Goal: Information Seeking & Learning: Find specific fact

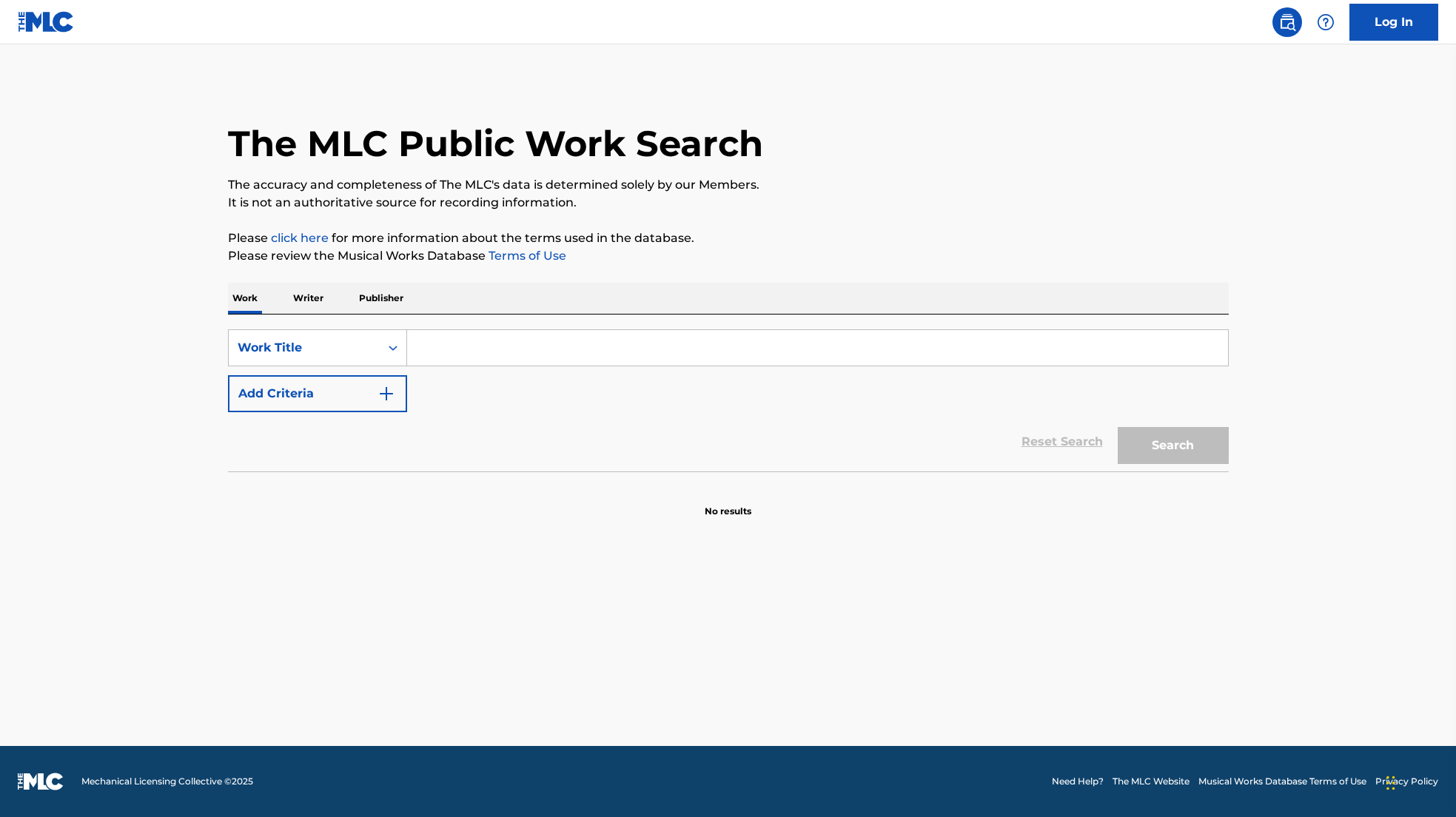
click at [616, 347] on input "Search Form" at bounding box center [817, 347] width 821 height 35
paste input "620059583"
type input "620059583"
click at [313, 359] on div "Work Title" at bounding box center [304, 347] width 151 height 28
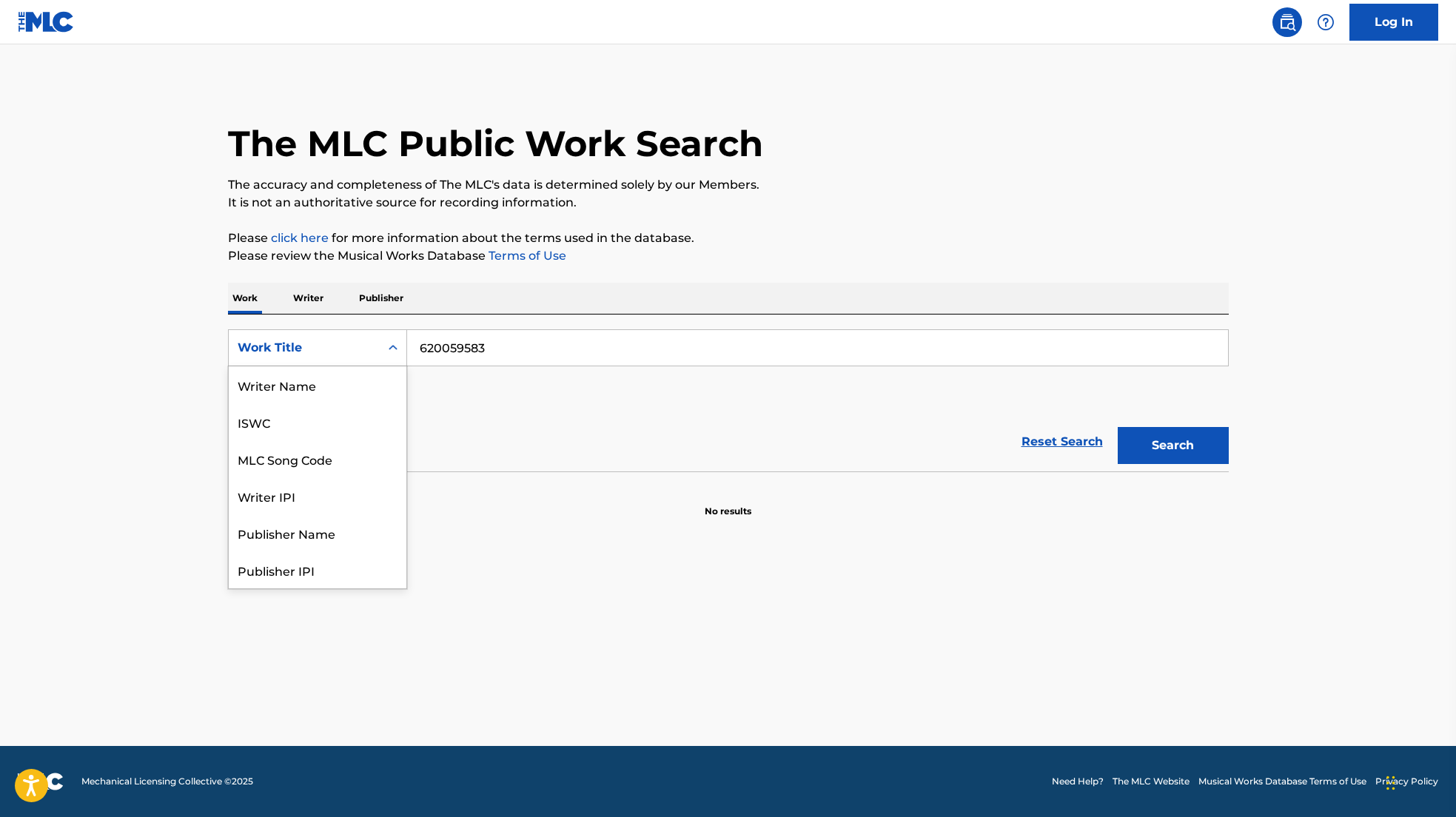
scroll to position [74, 0]
click at [328, 440] on div "Publisher Name" at bounding box center [317, 458] width 178 height 37
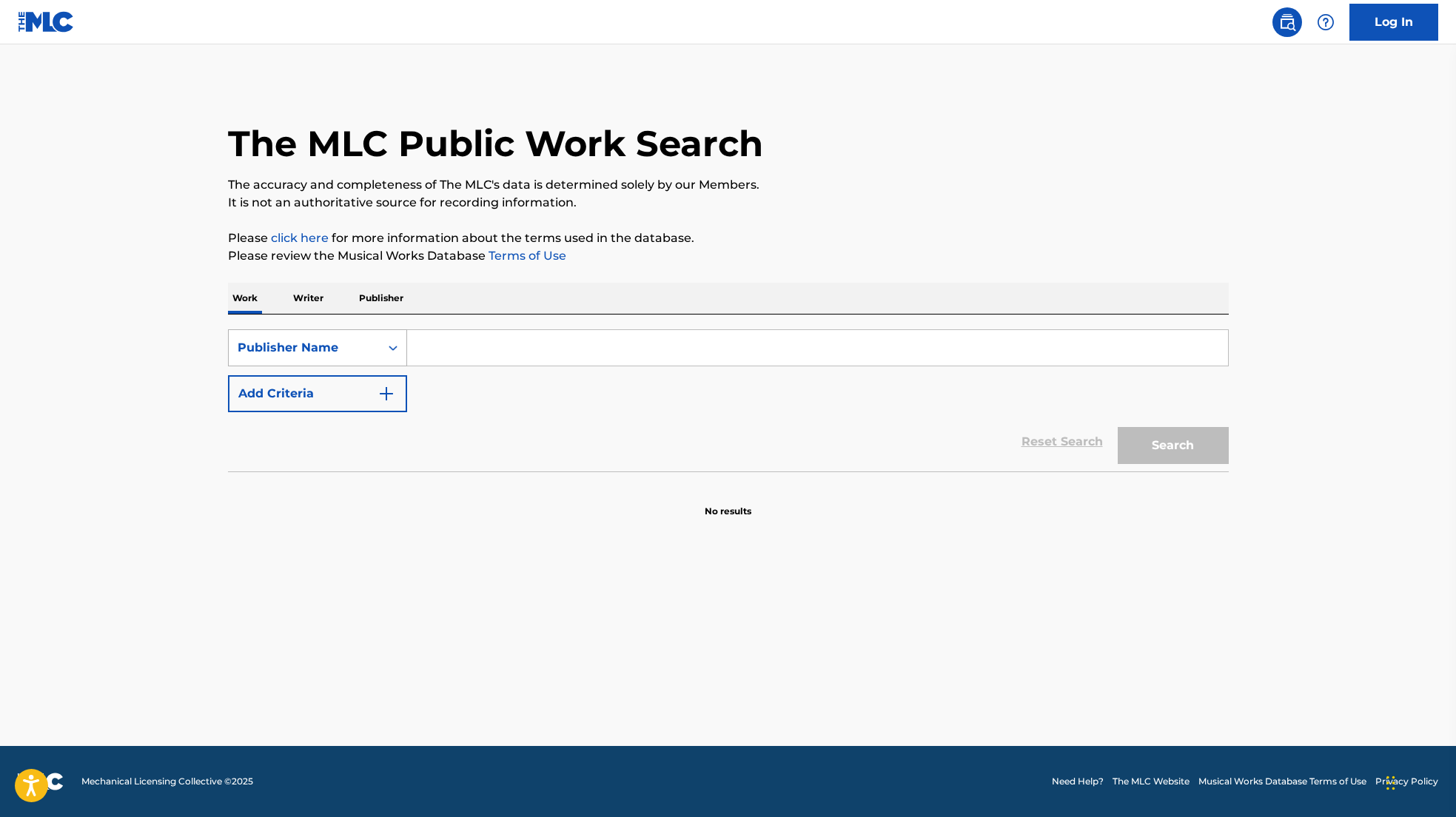
click at [311, 352] on div "Publisher Name" at bounding box center [304, 348] width 133 height 18
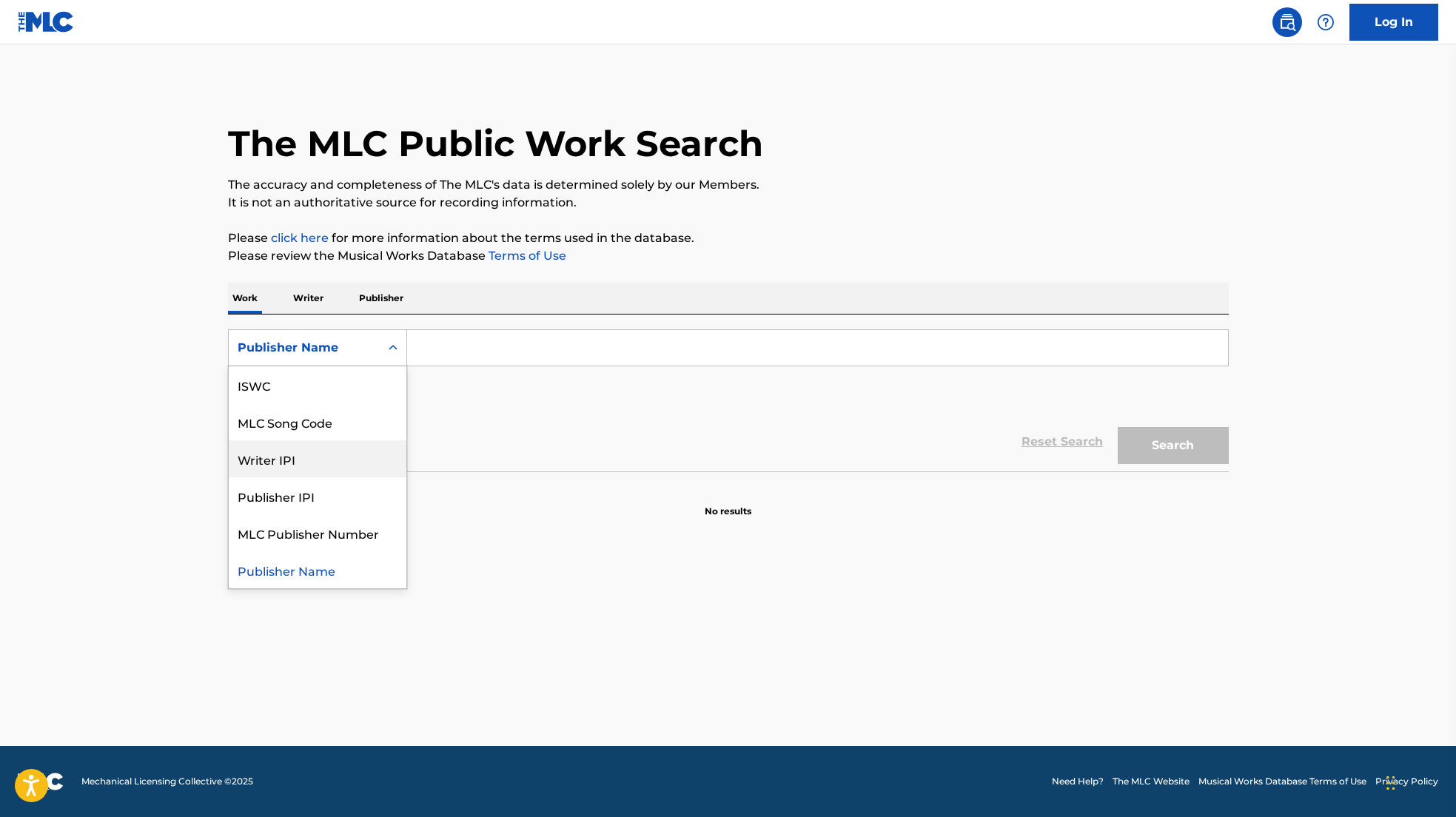
click at [340, 460] on div "Writer IPI" at bounding box center [317, 458] width 178 height 37
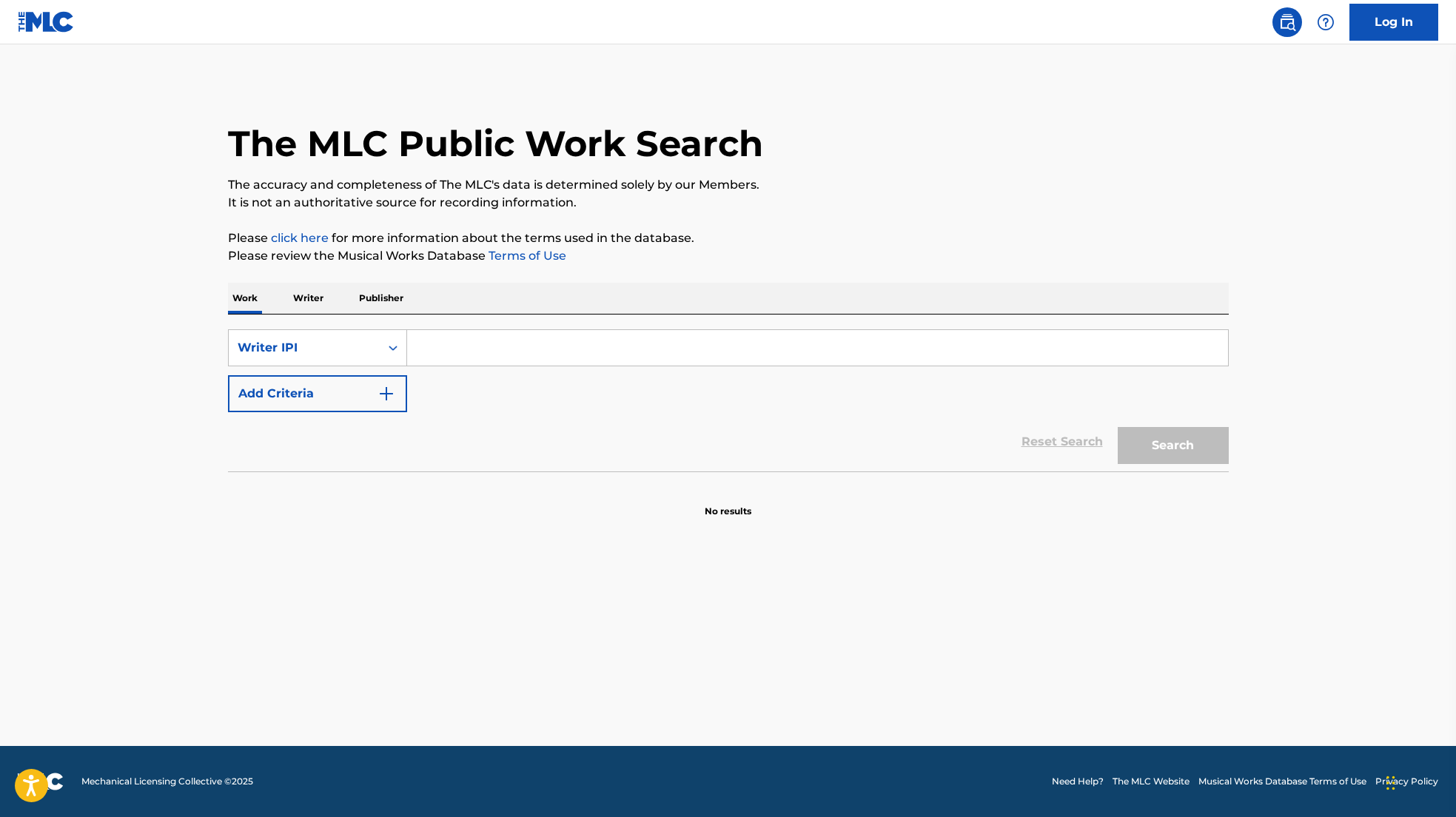
click at [497, 352] on input "Search Form" at bounding box center [817, 347] width 821 height 35
paste input "620059583"
click at [1117, 427] on button "Search" at bounding box center [1172, 445] width 111 height 37
click at [421, 346] on input "620059583" at bounding box center [817, 347] width 821 height 35
type input "000620059583"
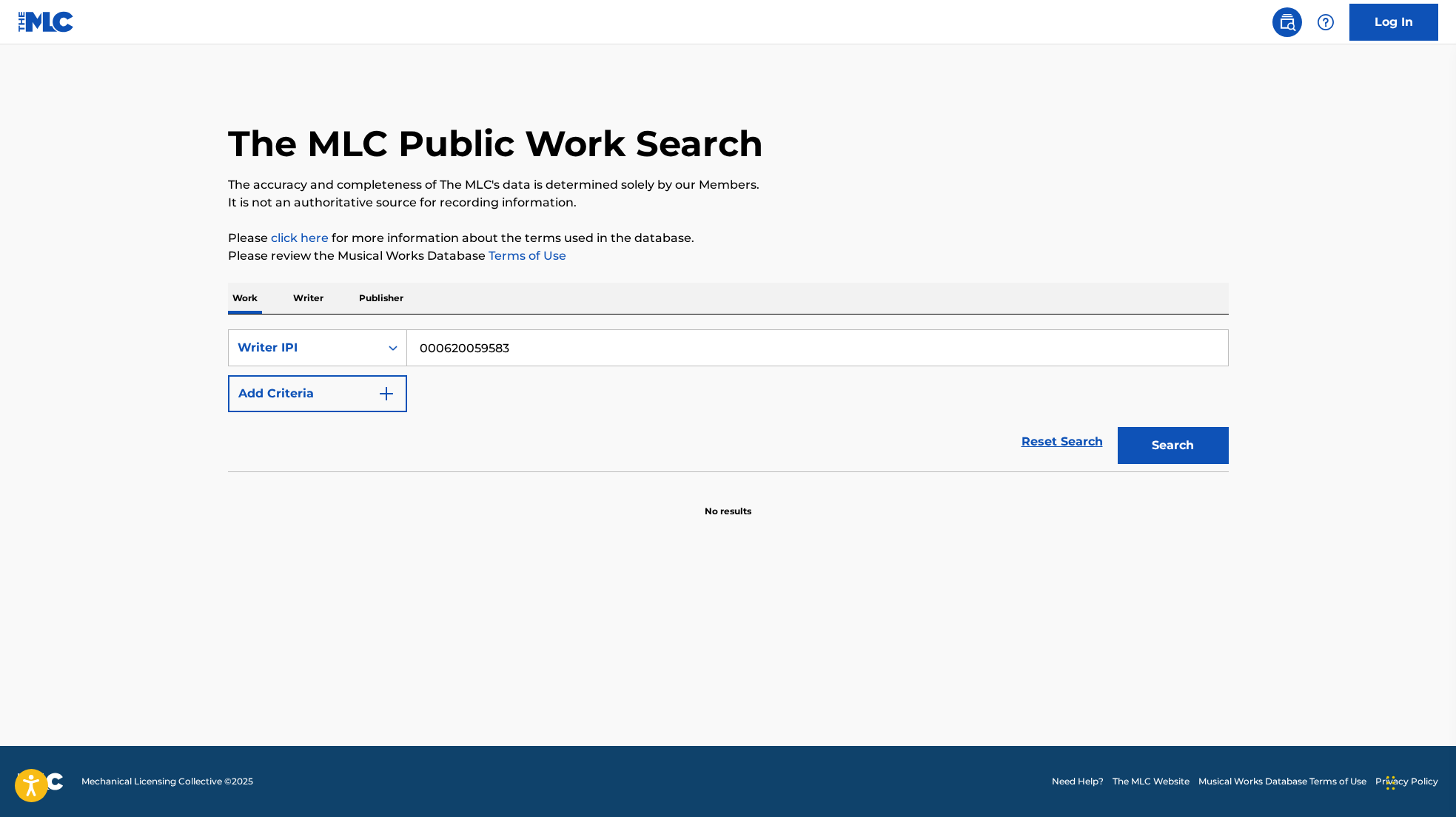
click at [1117, 427] on button "Search" at bounding box center [1172, 445] width 111 height 37
click at [1145, 442] on button "Search" at bounding box center [1172, 445] width 111 height 37
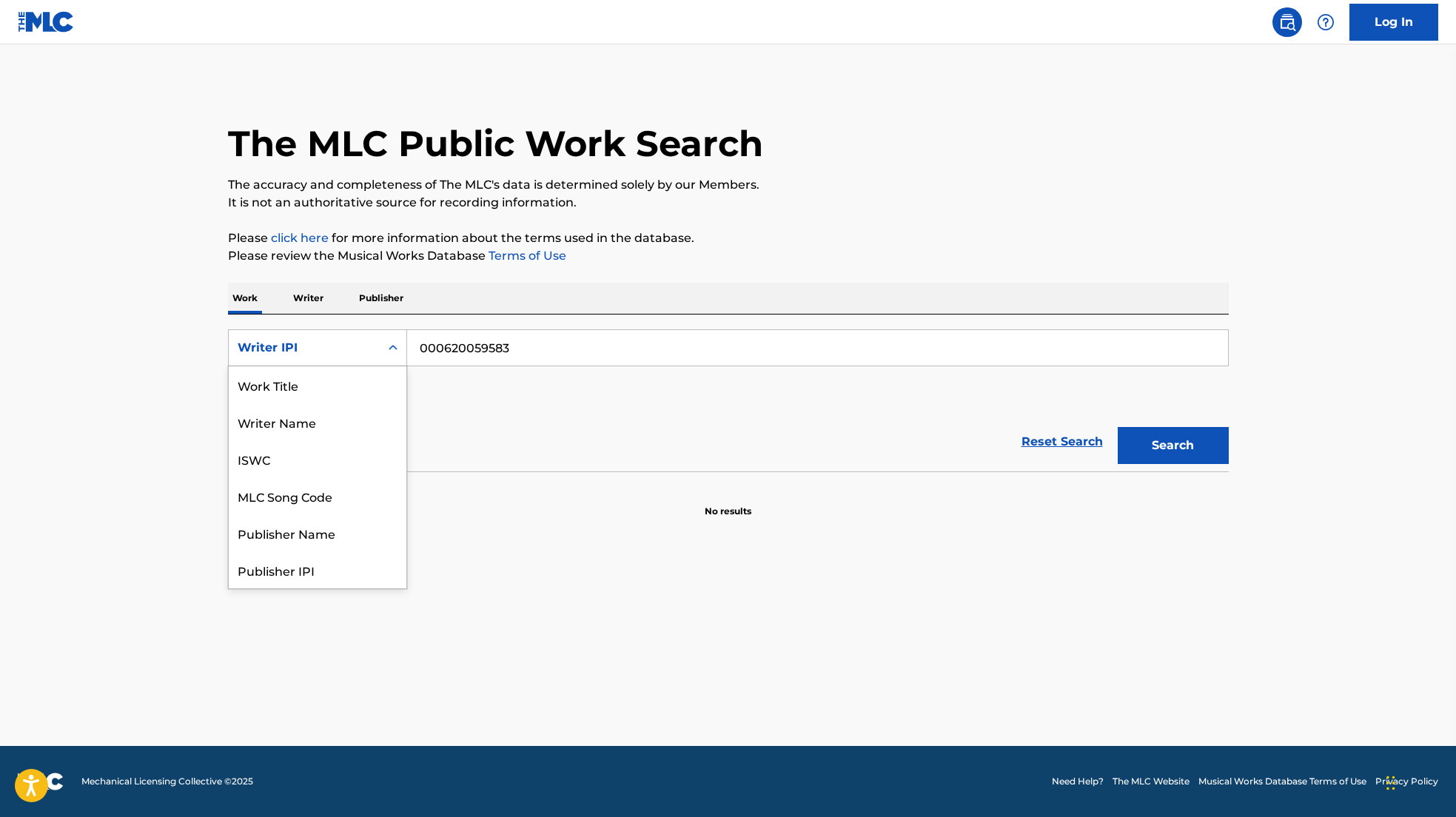
click at [324, 344] on div "Writer IPI" at bounding box center [304, 348] width 133 height 18
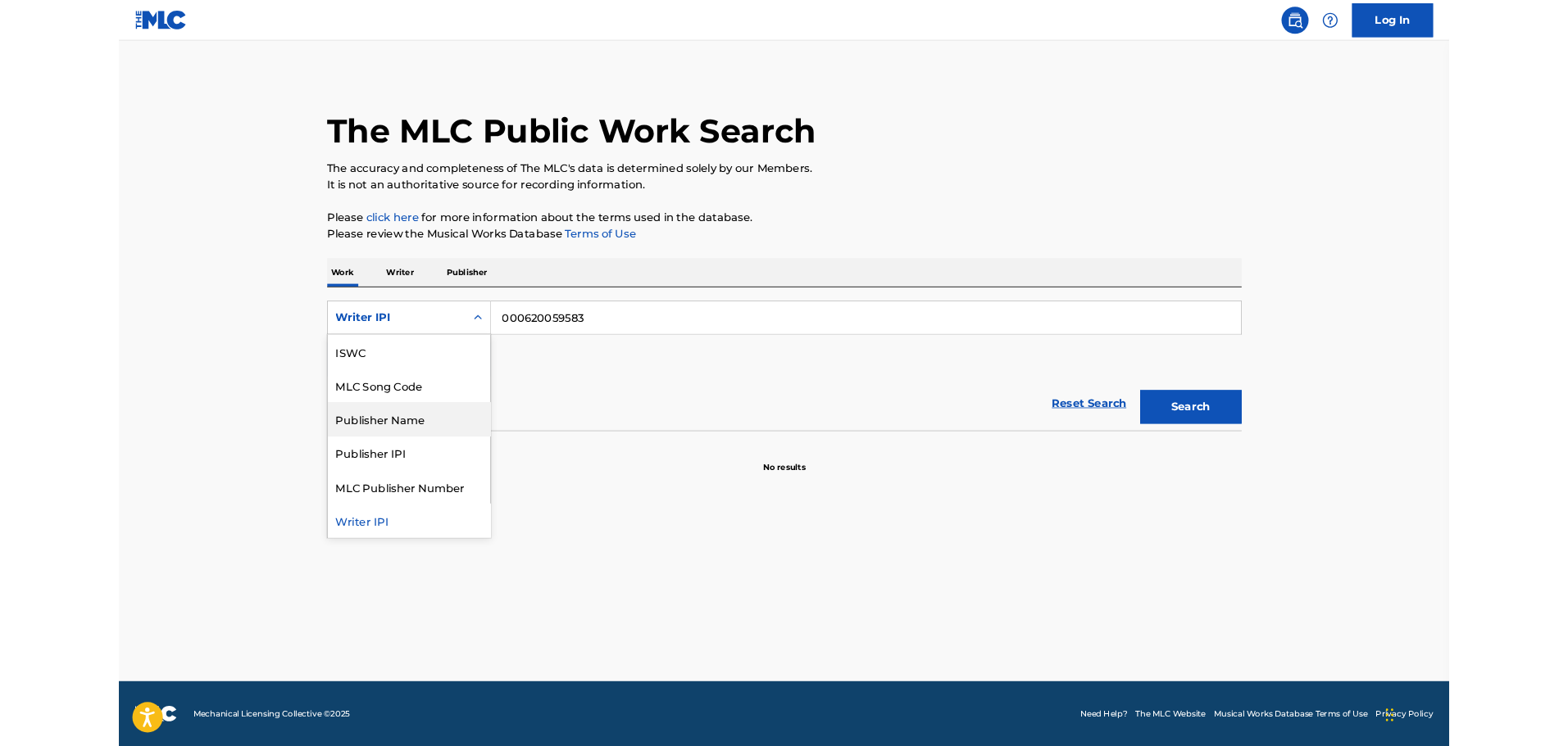
scroll to position [0, 0]
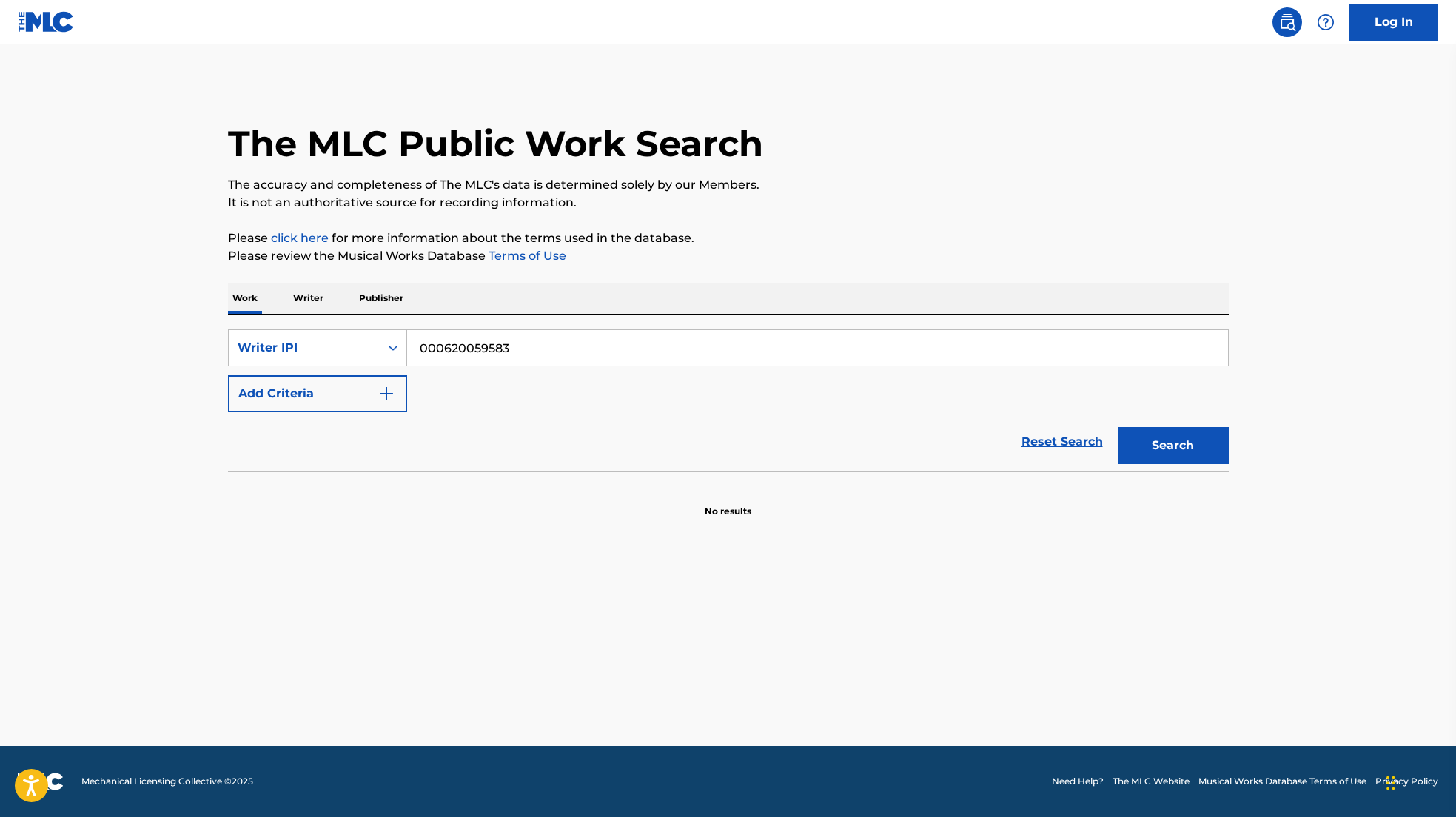
click at [621, 341] on input "000620059583" at bounding box center [817, 347] width 821 height 35
click at [304, 295] on p "Writer" at bounding box center [308, 298] width 39 height 31
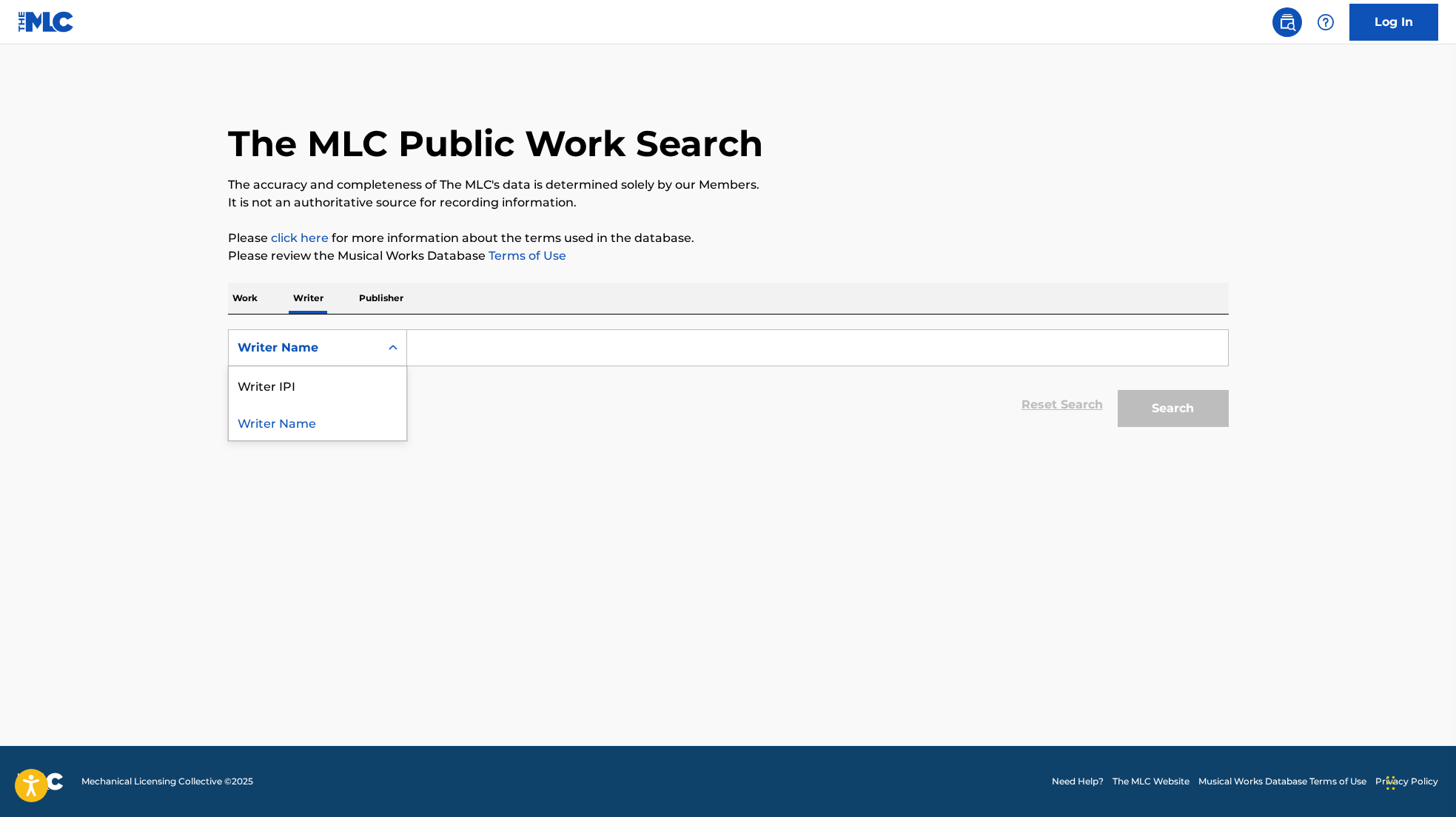
click at [347, 343] on div "Writer Name" at bounding box center [304, 348] width 133 height 18
click at [365, 390] on div "Writer IPI" at bounding box center [317, 384] width 178 height 37
click at [470, 368] on form "SearchWithCriteria4826beb4-c8f2-4d47-8cb3-383a5f258887 Writer IPI Reset Search …" at bounding box center [728, 381] width 1001 height 105
click at [467, 354] on input "Search Form" at bounding box center [817, 347] width 821 height 35
paste input "000620059583"
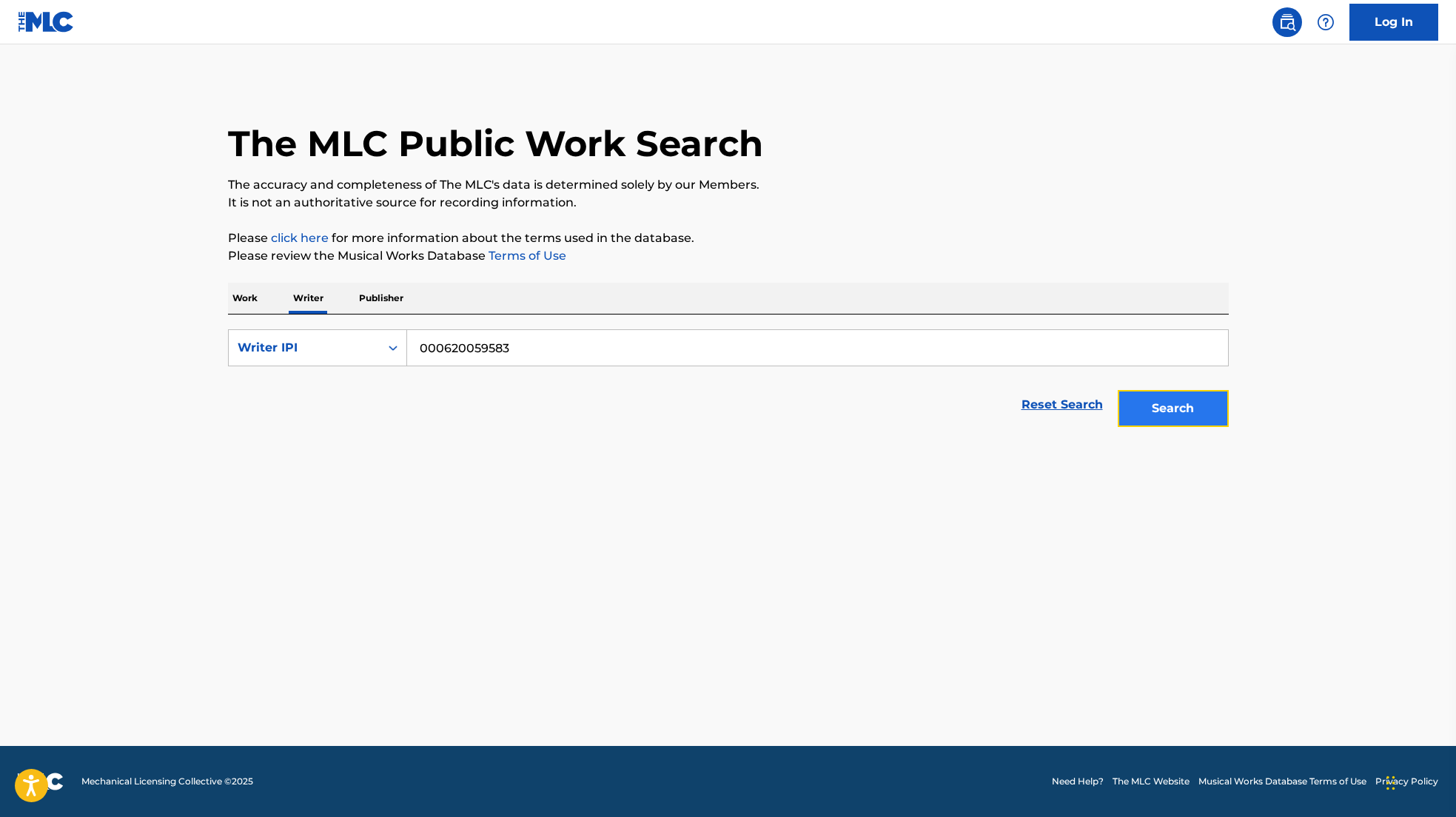
click at [1160, 409] on button "Search" at bounding box center [1172, 408] width 111 height 37
click at [1166, 414] on button "Search" at bounding box center [1172, 408] width 111 height 37
click at [783, 332] on input "000620059583" at bounding box center [817, 347] width 821 height 35
type input "620059583"
click at [1117, 390] on button "Search" at bounding box center [1172, 408] width 111 height 37
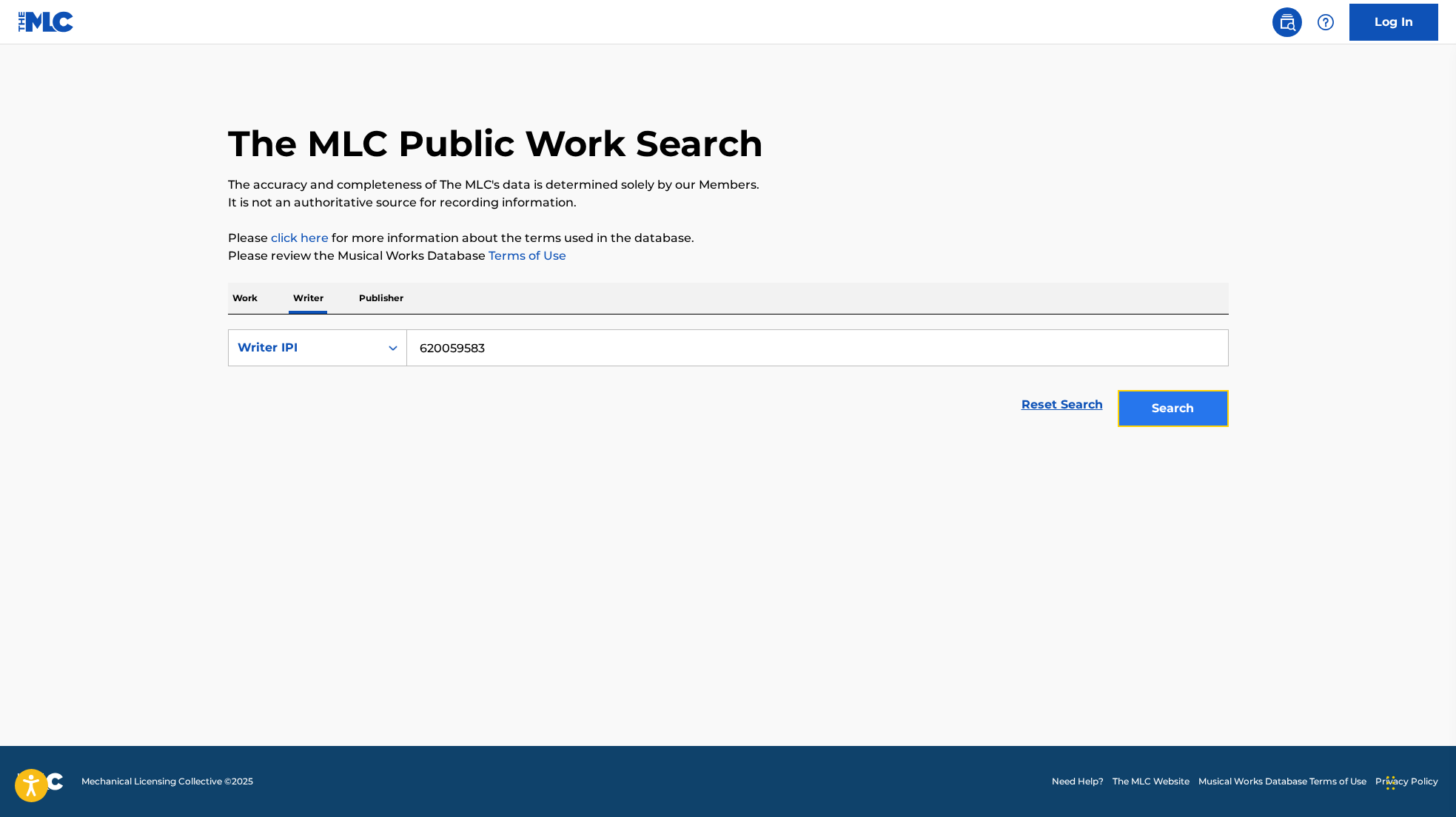
click at [1176, 413] on button "Search" at bounding box center [1172, 408] width 111 height 37
click at [1088, 405] on link "Reset Search" at bounding box center [1062, 404] width 97 height 32
click at [756, 346] on input "Search Form" at bounding box center [817, 347] width 821 height 35
paste input "000620059583"
type input "000620059583"
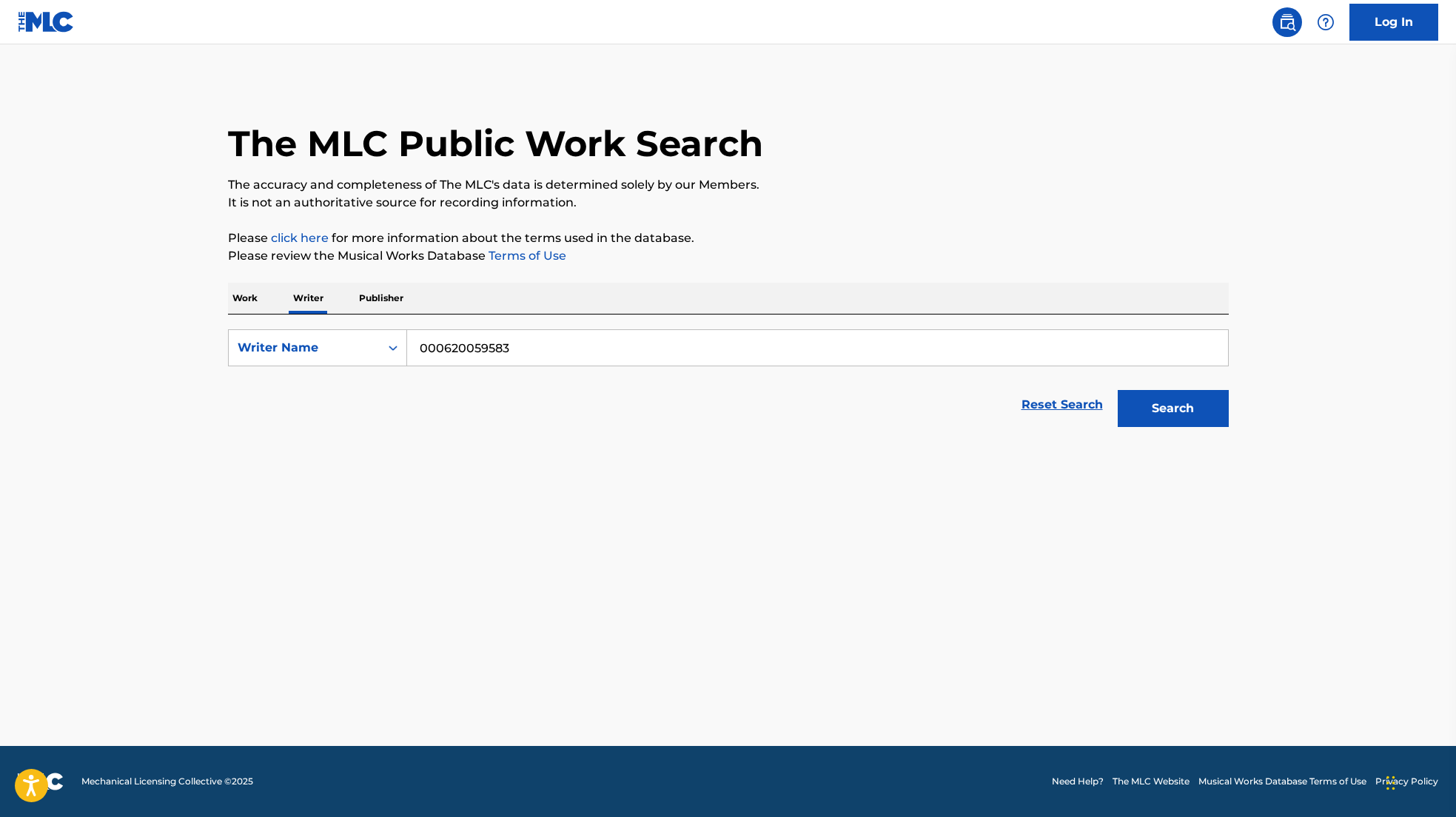
click at [1117, 390] on button "Search" at bounding box center [1172, 408] width 111 height 37
click at [513, 352] on input "000620059583" at bounding box center [817, 347] width 821 height 35
click at [323, 360] on div "Writer Name" at bounding box center [304, 347] width 151 height 28
click at [323, 385] on div "Writer IPI" at bounding box center [317, 384] width 178 height 37
click at [630, 338] on input "Search Form" at bounding box center [817, 347] width 821 height 35
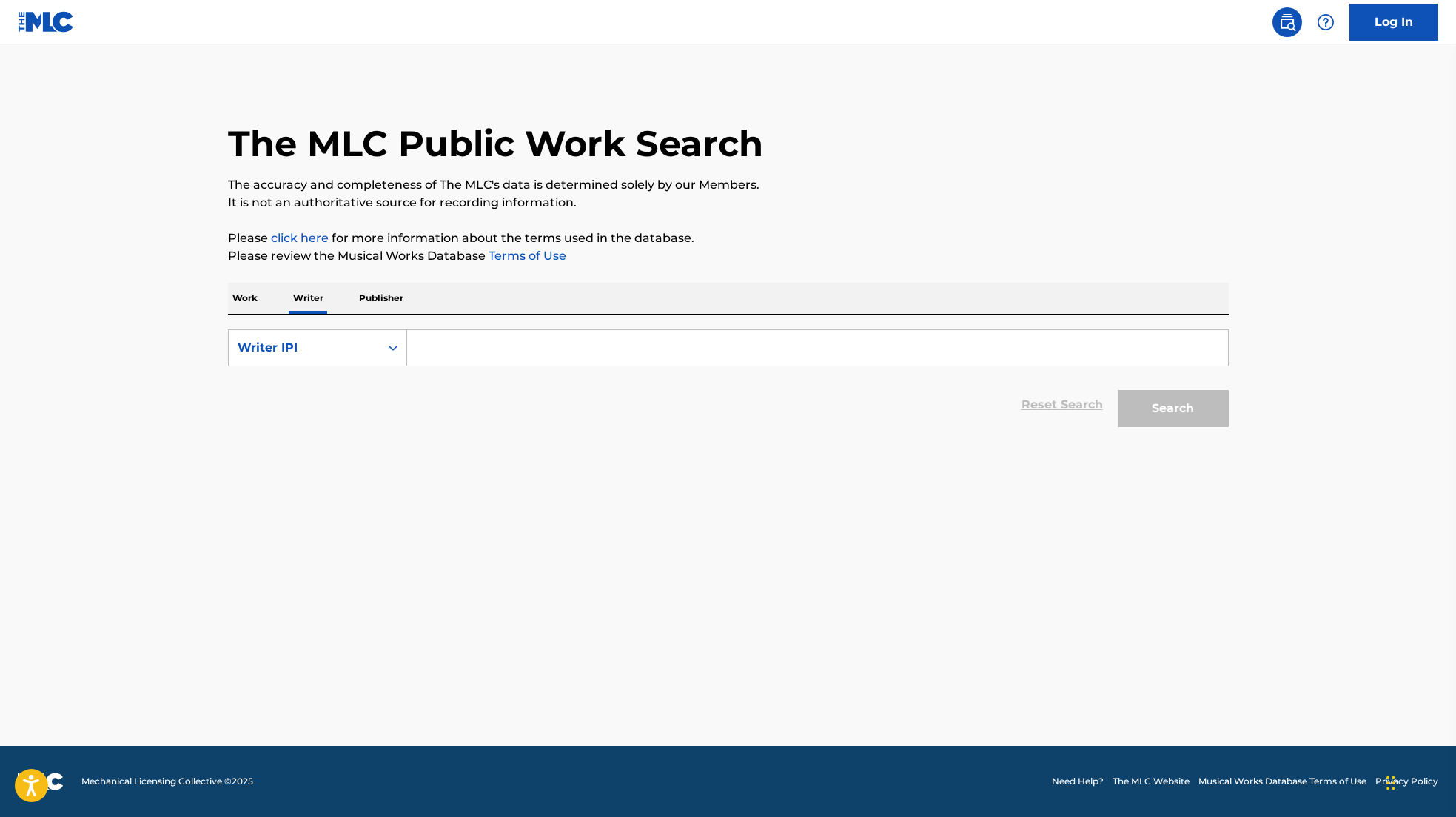
paste input "BROOKS DONALD (MR)"
click at [532, 352] on input "BROOKS DONALD (MR)" at bounding box center [817, 347] width 821 height 35
type input "BROOKS DONALD (MR)"
click at [335, 352] on div "Writer IPI" at bounding box center [304, 348] width 133 height 18
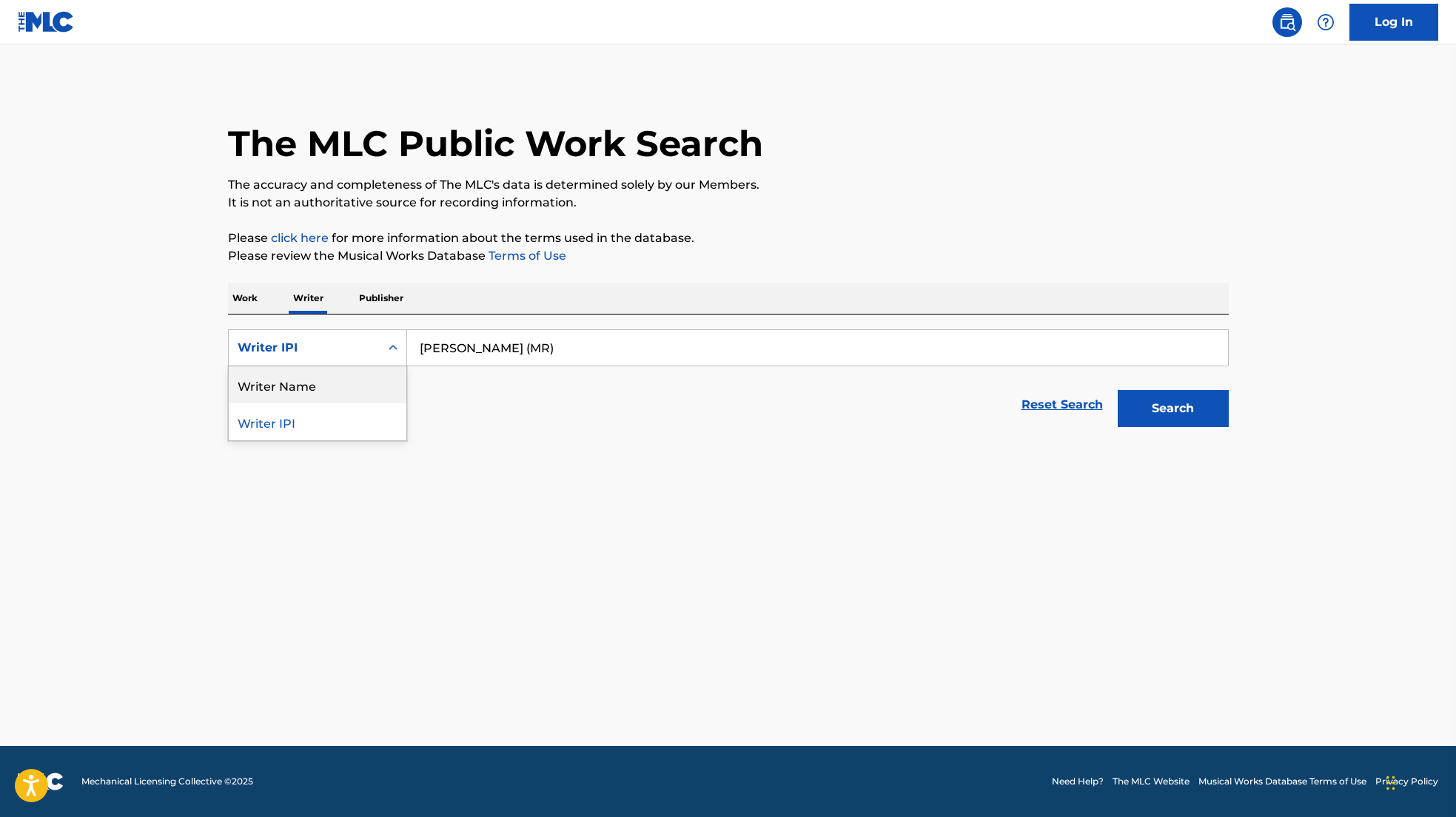
click at [336, 385] on div "Writer Name" at bounding box center [317, 384] width 178 height 37
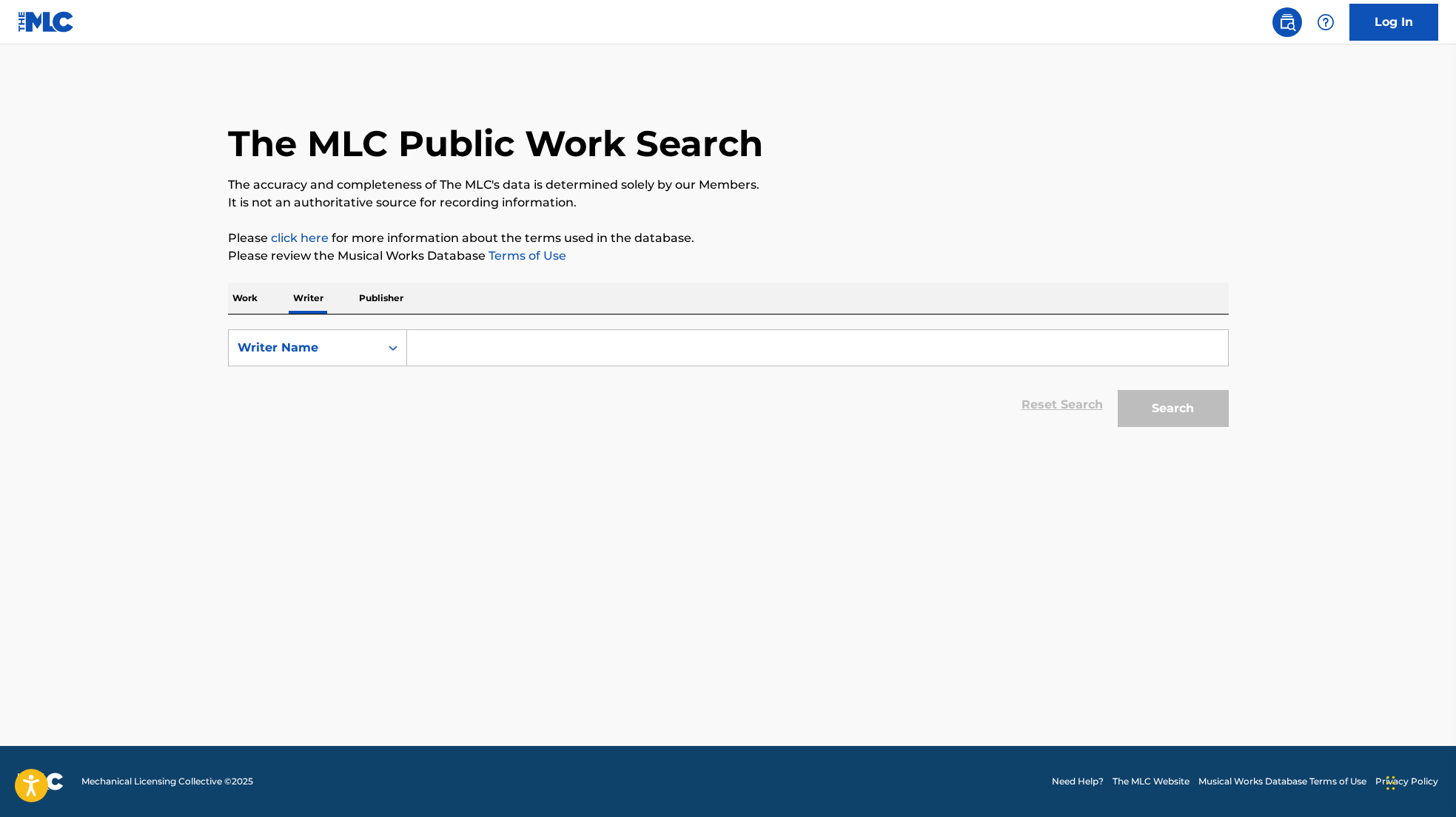
click at [450, 366] on form "SearchWithCriteria8292c255-a6c7-434d-badb-682631467ef5 Writer Name Reset Search…" at bounding box center [728, 381] width 1001 height 105
click at [450, 352] on input "Search Form" at bounding box center [817, 347] width 821 height 35
paste input "BROOKS DONALD (MR)"
type input "BROOKS DONALD (MR)"
click at [1117, 390] on button "Search" at bounding box center [1172, 408] width 111 height 37
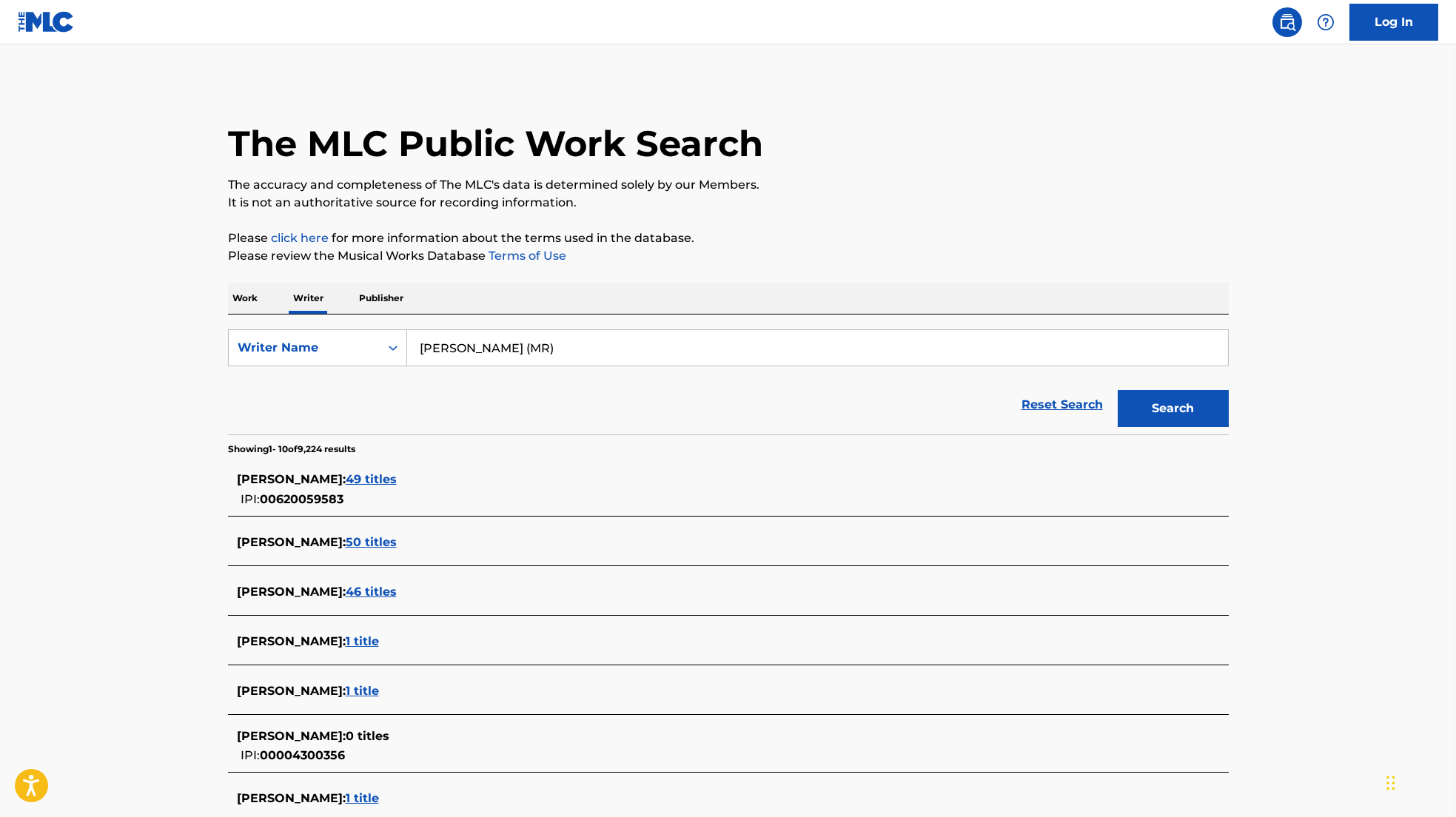
click at [363, 482] on span "49 titles" at bounding box center [371, 479] width 51 height 14
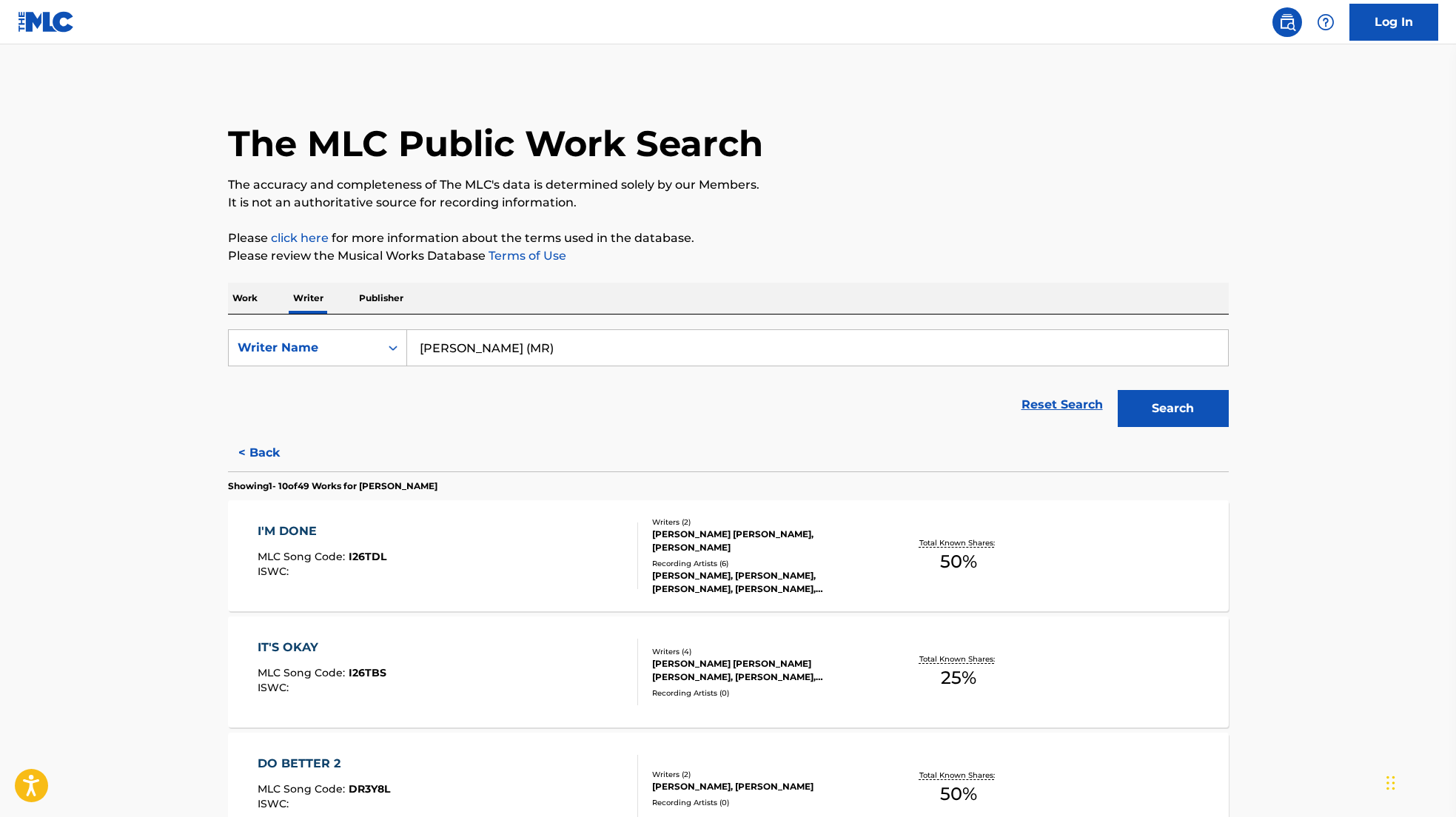
click at [422, 556] on div "I'M DONE MLC Song Code : I26TDL ISWC :" at bounding box center [448, 555] width 381 height 66
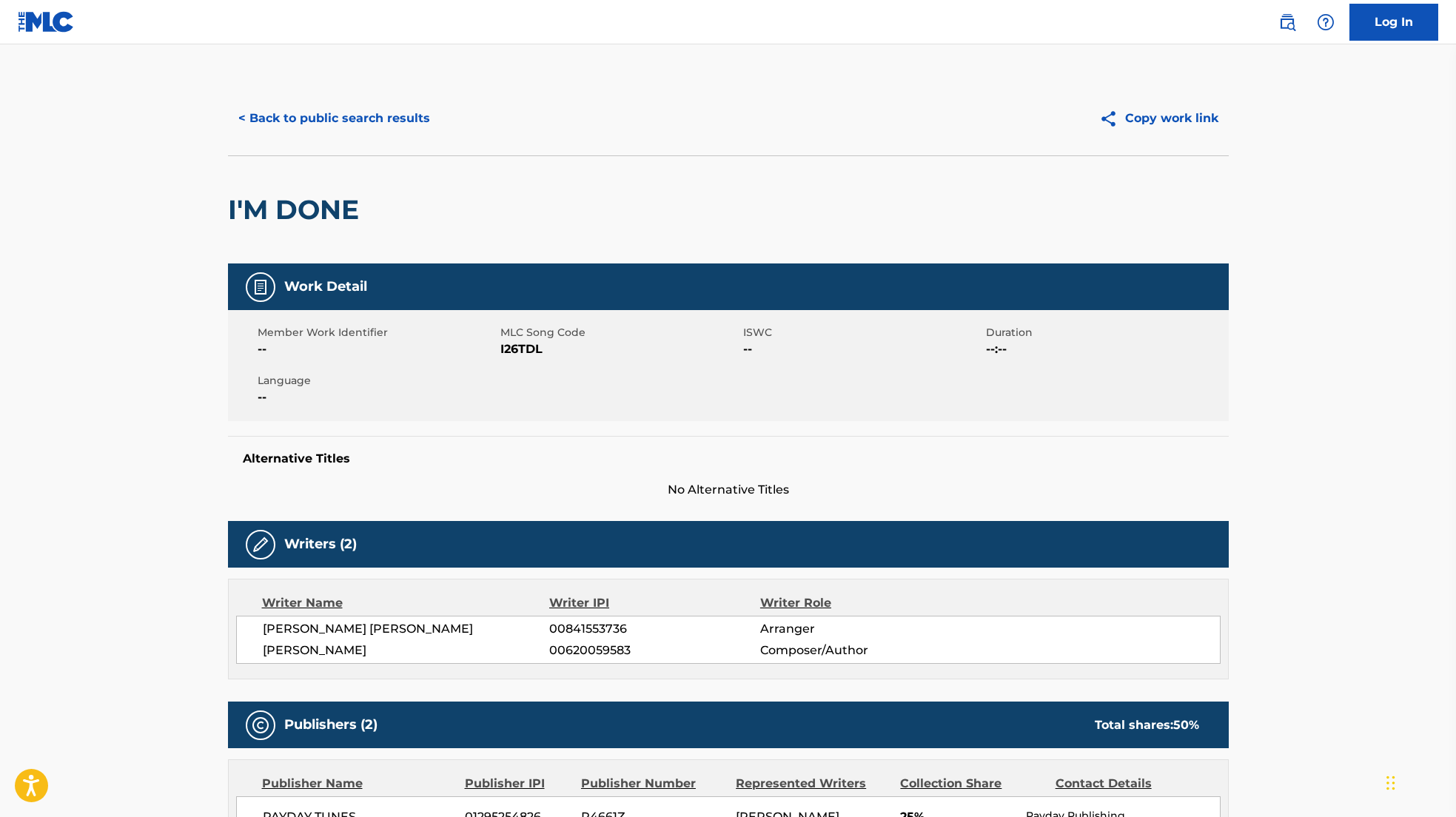
click at [558, 651] on span "00620059583" at bounding box center [654, 650] width 210 height 18
copy span "00620059583"
drag, startPoint x: 372, startPoint y: 655, endPoint x: 250, endPoint y: 651, distance: 122.1
click at [250, 651] on div "MARK JR BANKHEAD 00841553736 Arranger DONALD BROOKS 00620059583 Composer/Author" at bounding box center [728, 640] width 985 height 48
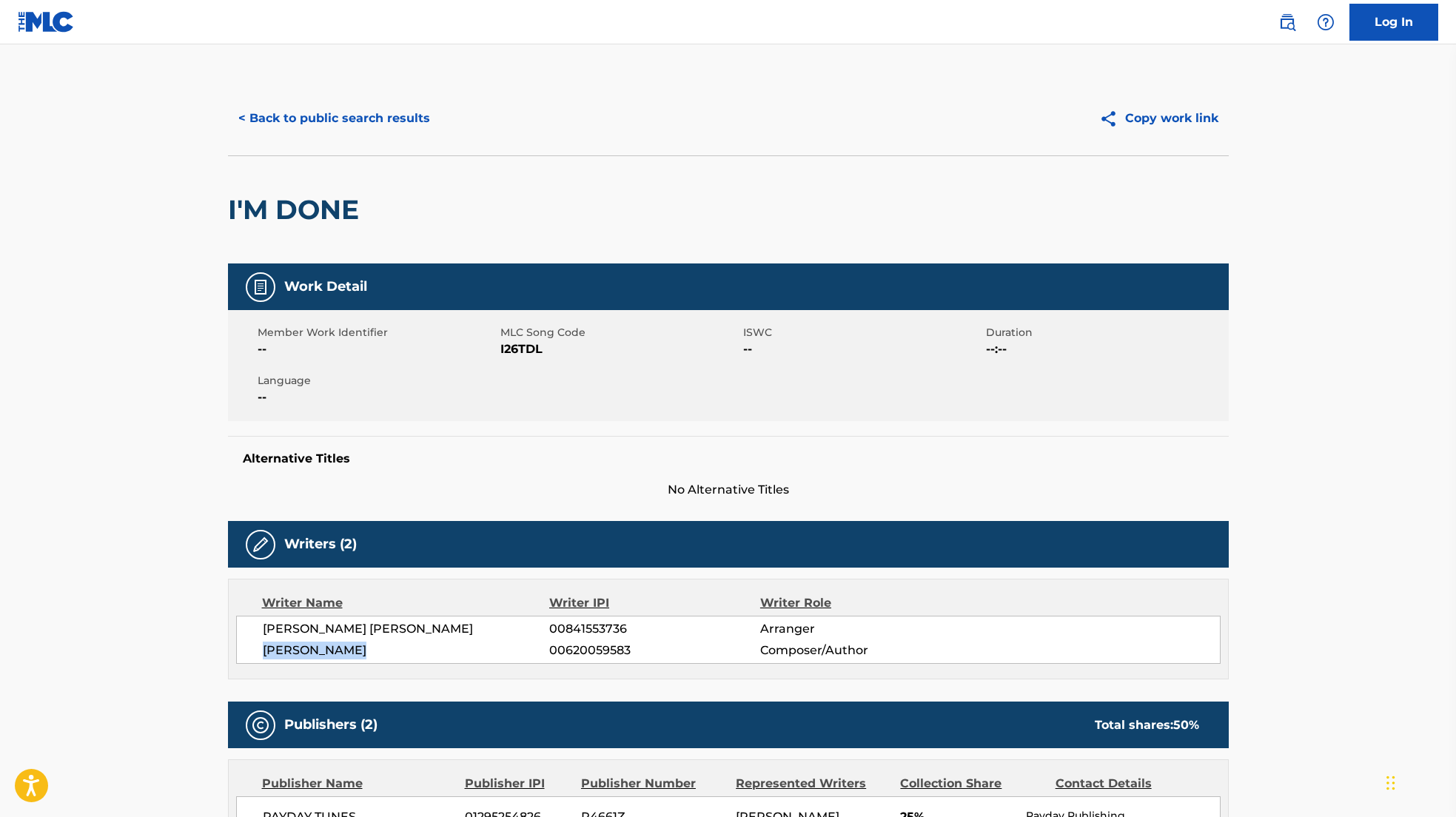
copy span "DONALD BROOKS"
